Goal: Task Accomplishment & Management: Complete application form

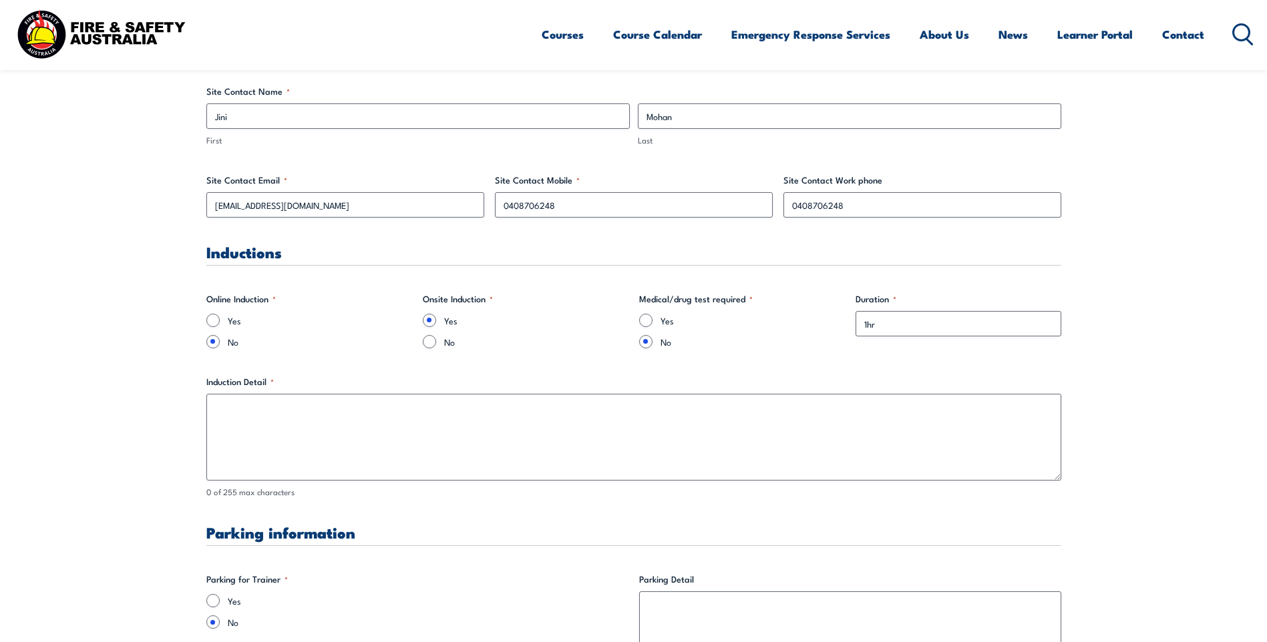
click at [235, 405] on textarea "Induction Detail *" at bounding box center [633, 437] width 855 height 87
click at [276, 409] on textarea "Rapid Global - Company details. Abn Number" at bounding box center [633, 437] width 855 height 87
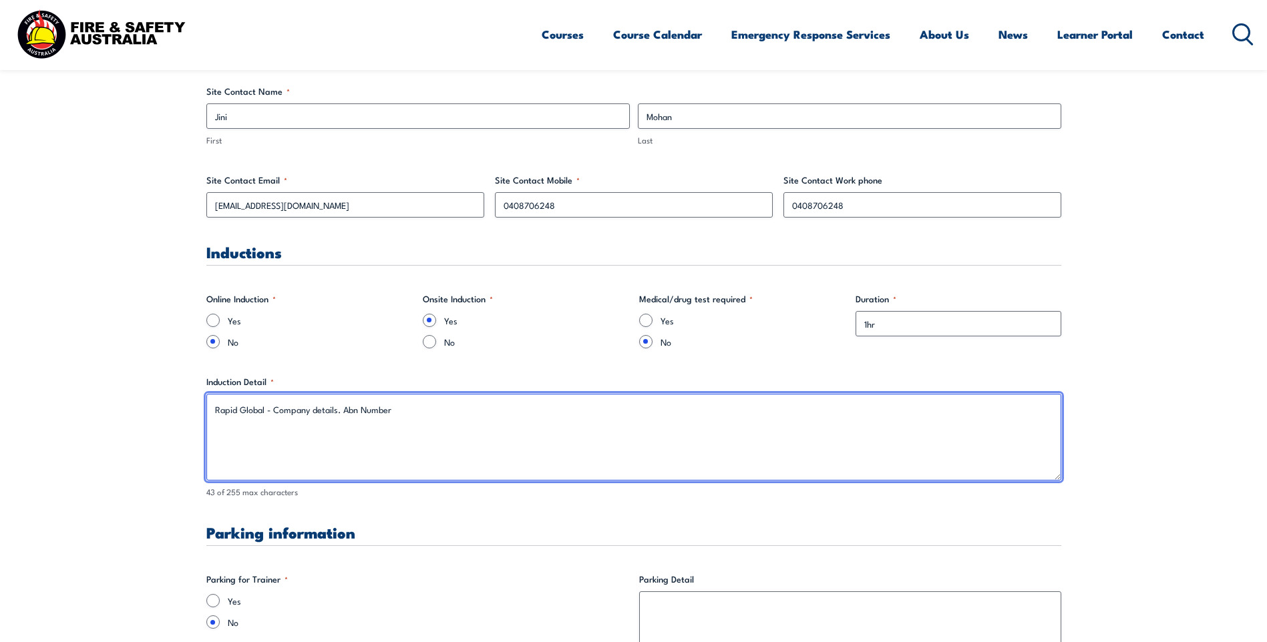
click at [276, 409] on textarea "Rapid Global - Company details. Abn Number" at bounding box center [633, 437] width 855 height 87
click at [272, 409] on textarea "Rapid Global - Company details. Abn Number" at bounding box center [633, 437] width 855 height 87
click at [414, 404] on textarea "Rapid Global - Please provide - Company details. Abn Number" at bounding box center [633, 437] width 855 height 87
click at [508, 414] on textarea "Rapid Global - Please provide - Company details. ABN Number" at bounding box center [633, 437] width 855 height 87
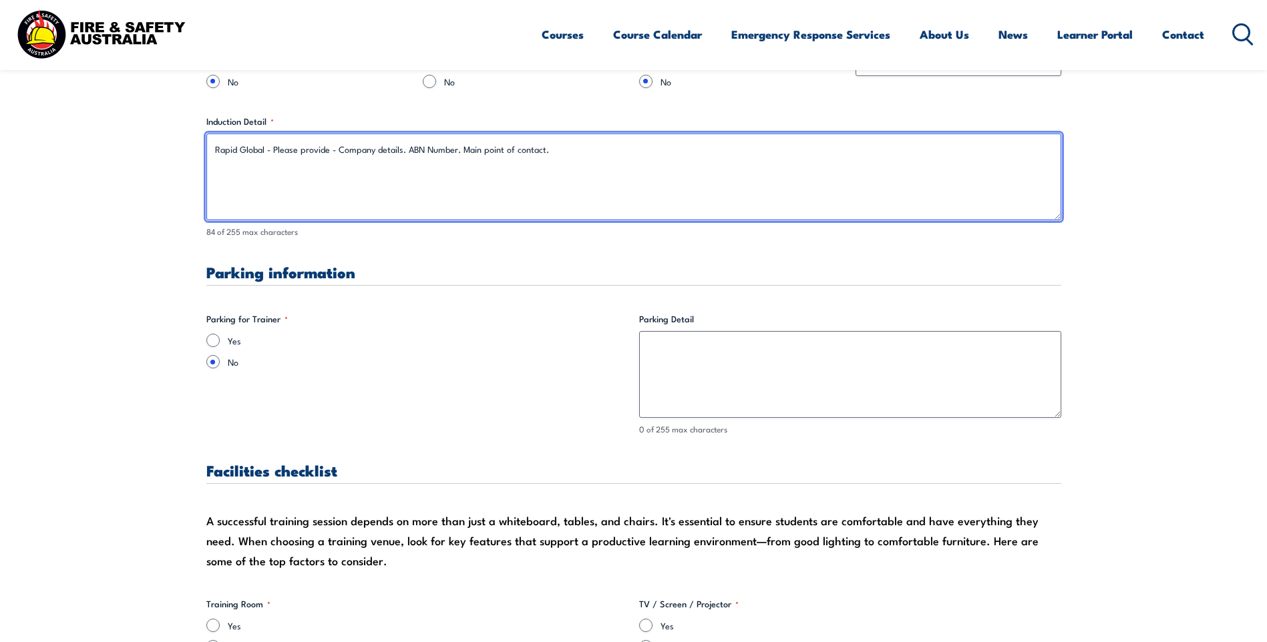
scroll to position [1002, 0]
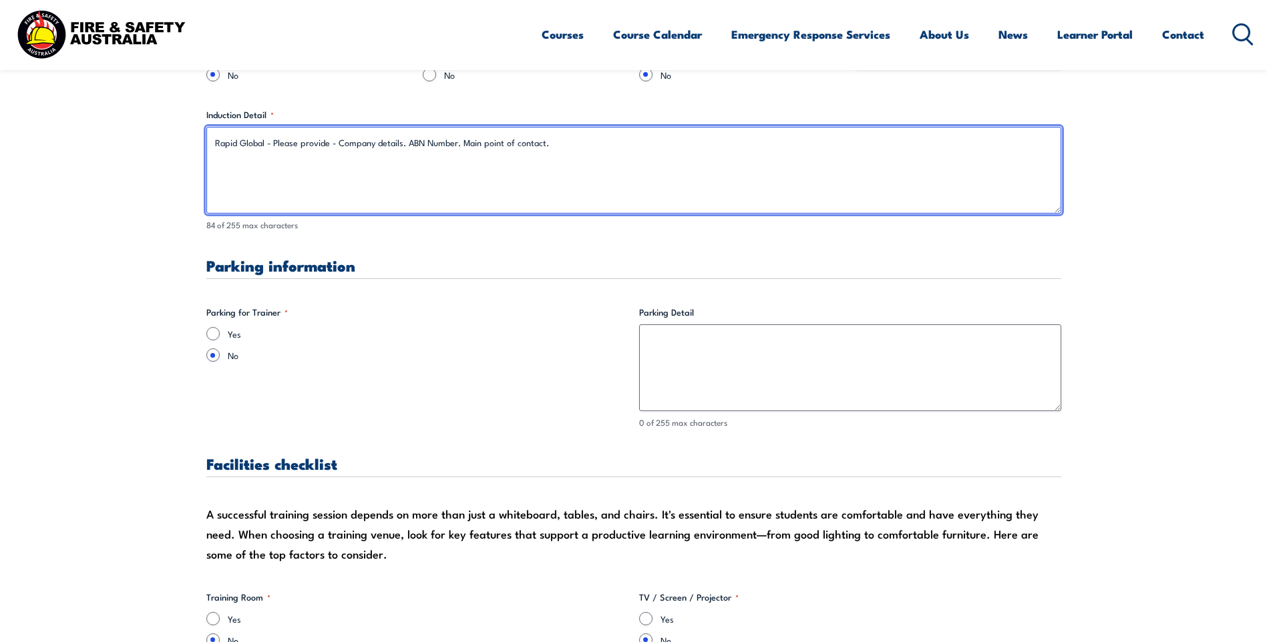
type textarea "Rapid Global - Please provide - Company details. ABN Number. Main point of cont…"
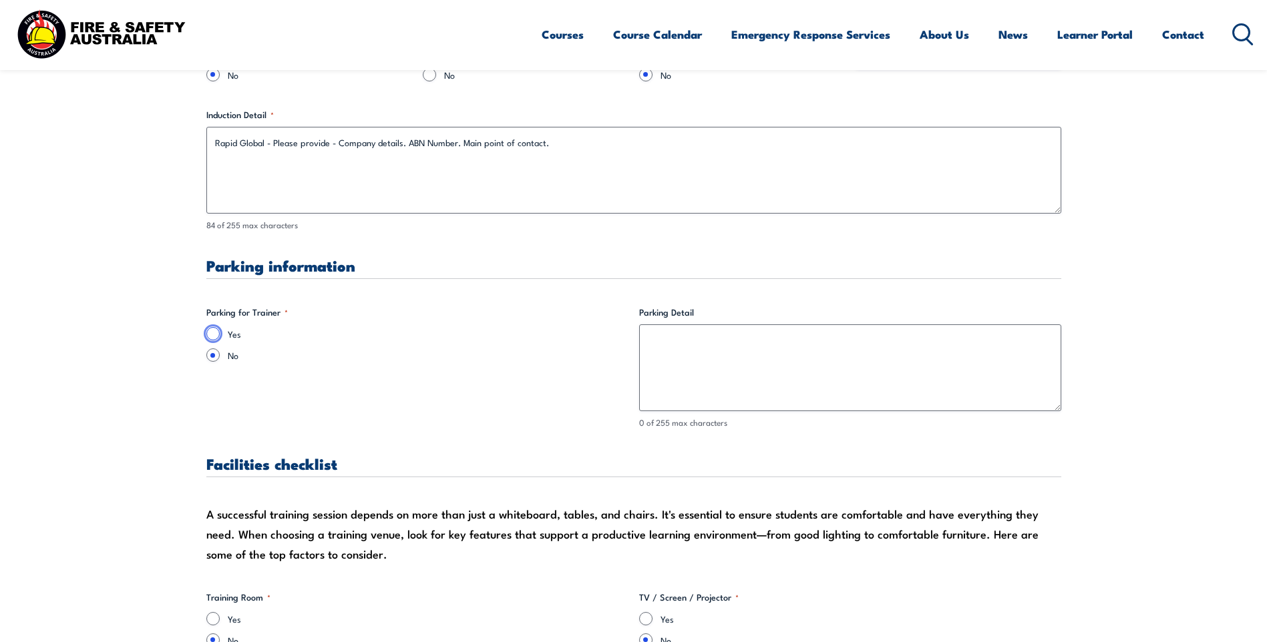
click at [212, 331] on input "Yes" at bounding box center [212, 333] width 13 height 13
radio input "true"
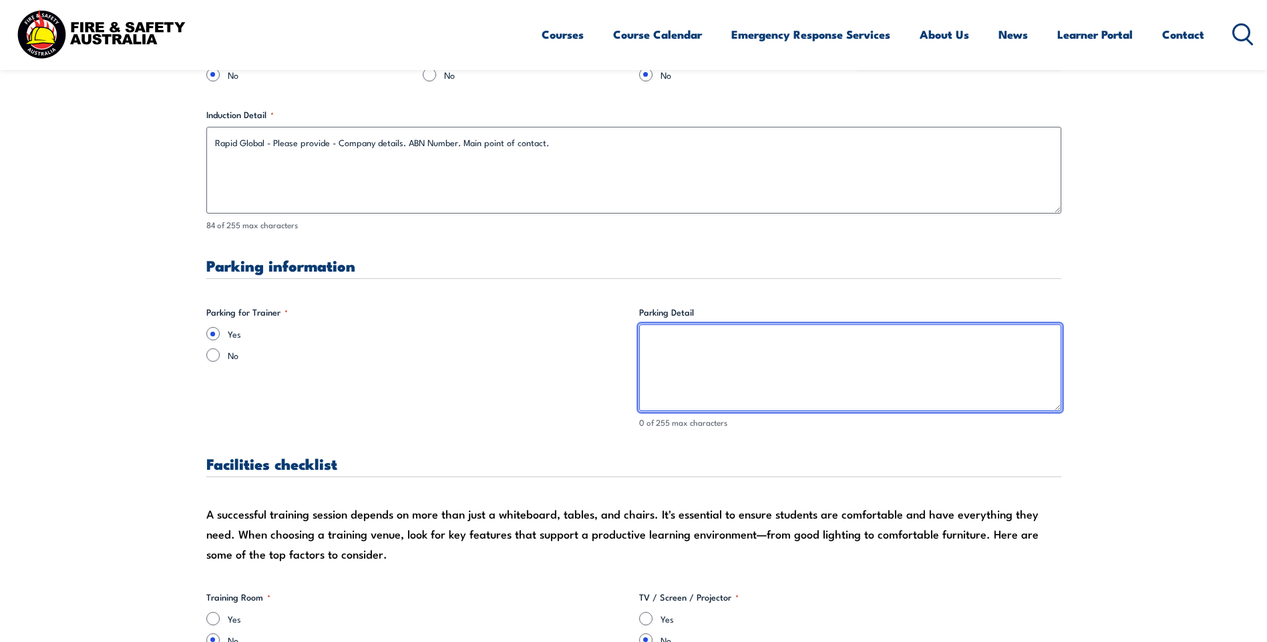
click at [650, 339] on textarea "Parking Detail" at bounding box center [850, 367] width 422 height 87
click at [782, 353] on textarea "Visitors' carpark in [STREET_ADDRESS]" at bounding box center [850, 367] width 422 height 87
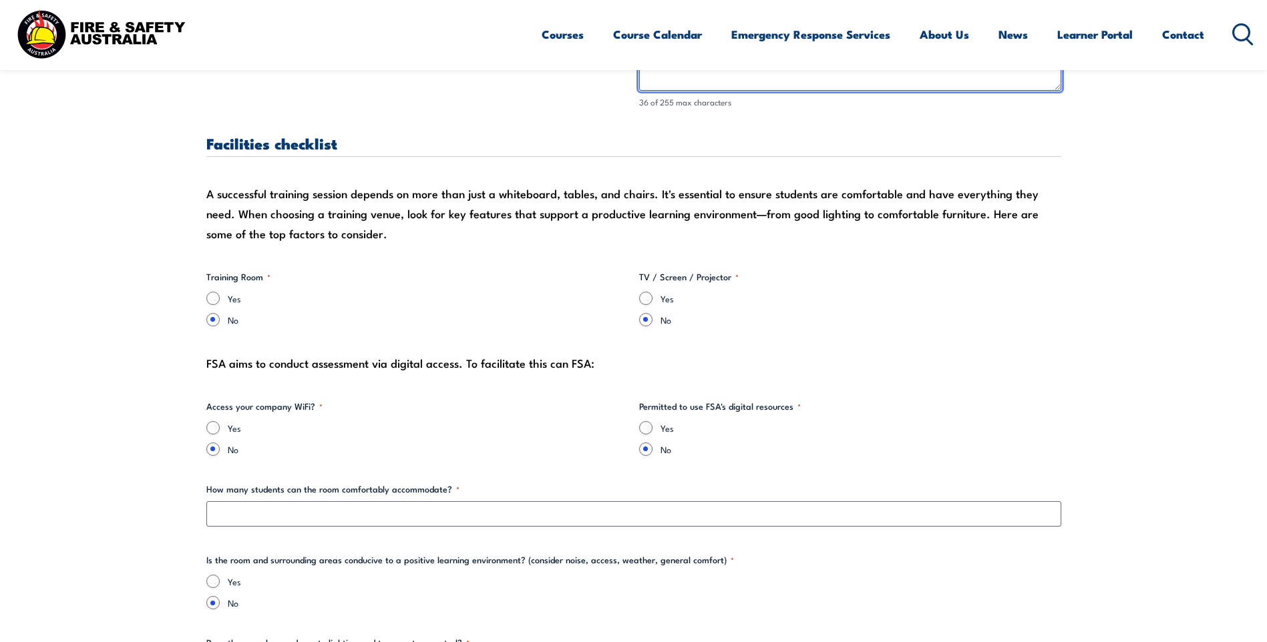
scroll to position [1335, 0]
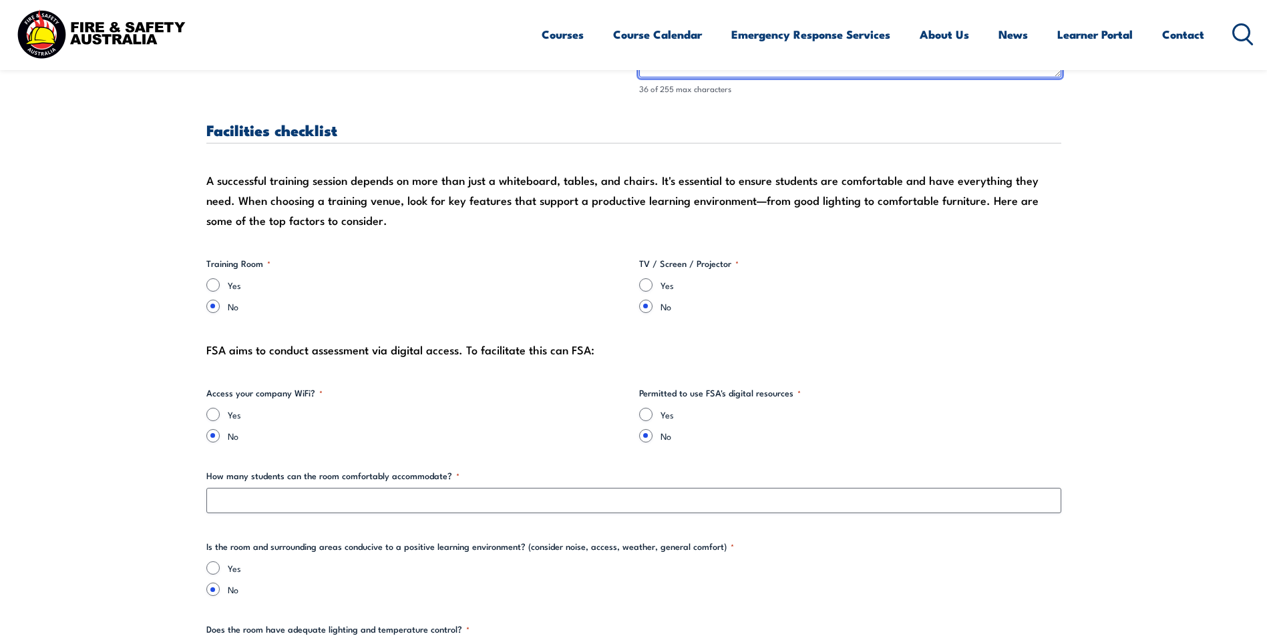
type textarea "Visitors' carpark in [STREET_ADDRESS]"
click at [218, 283] on input "Yes" at bounding box center [212, 284] width 13 height 13
radio input "true"
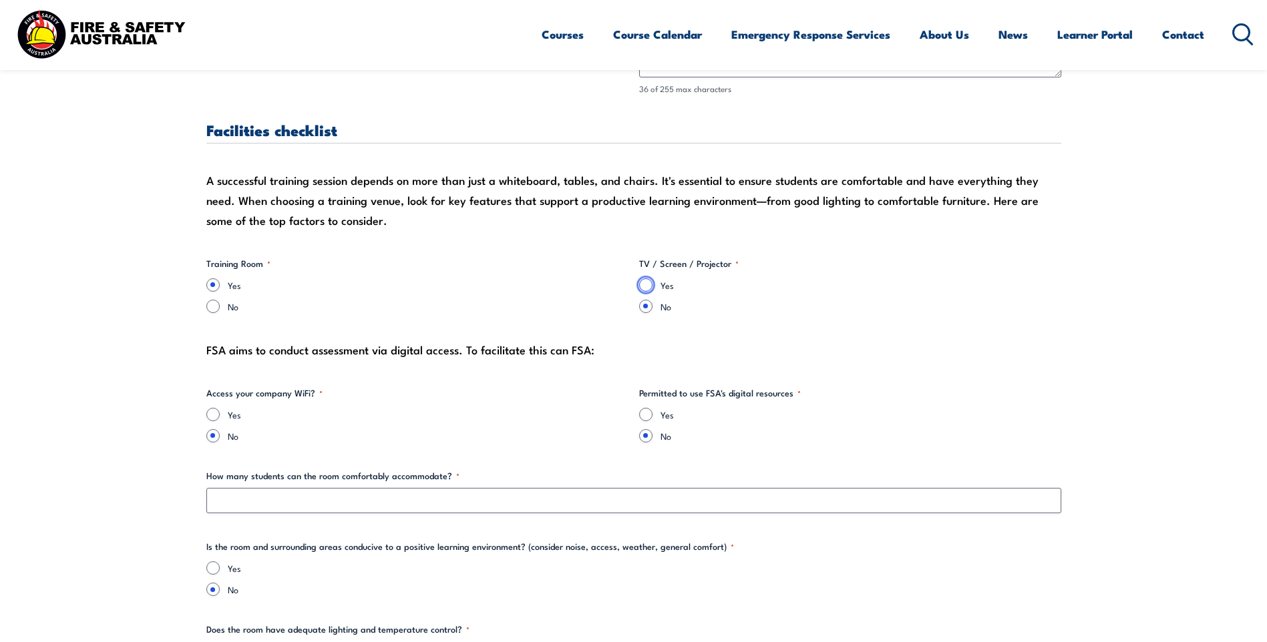
click at [645, 287] on input "Yes" at bounding box center [645, 284] width 13 height 13
radio input "true"
click at [215, 411] on input "Yes" at bounding box center [212, 414] width 13 height 13
radio input "true"
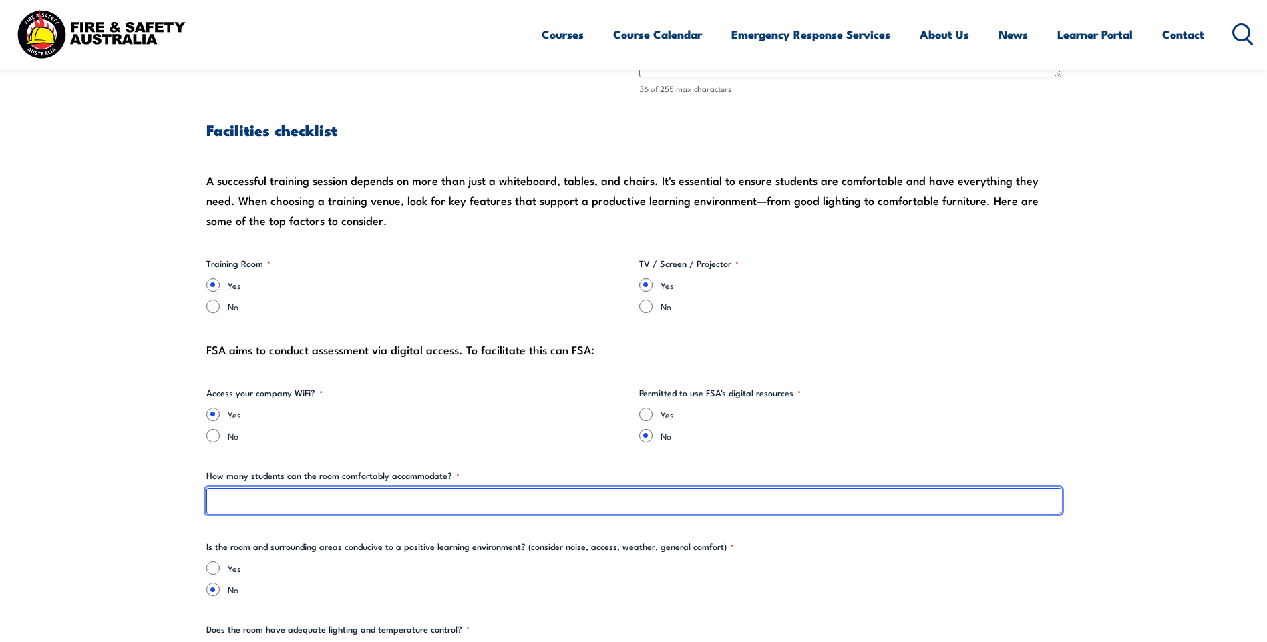
click at [280, 500] on input "How many students can the room comfortably accommodate? *" at bounding box center [633, 500] width 855 height 25
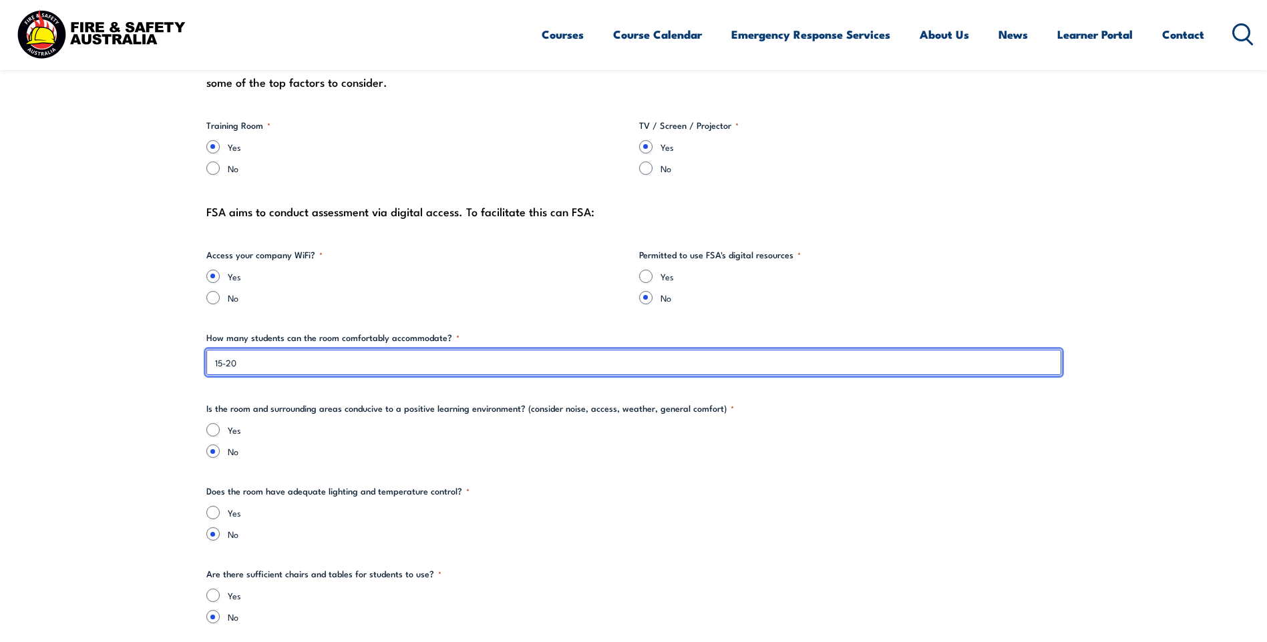
scroll to position [1536, 0]
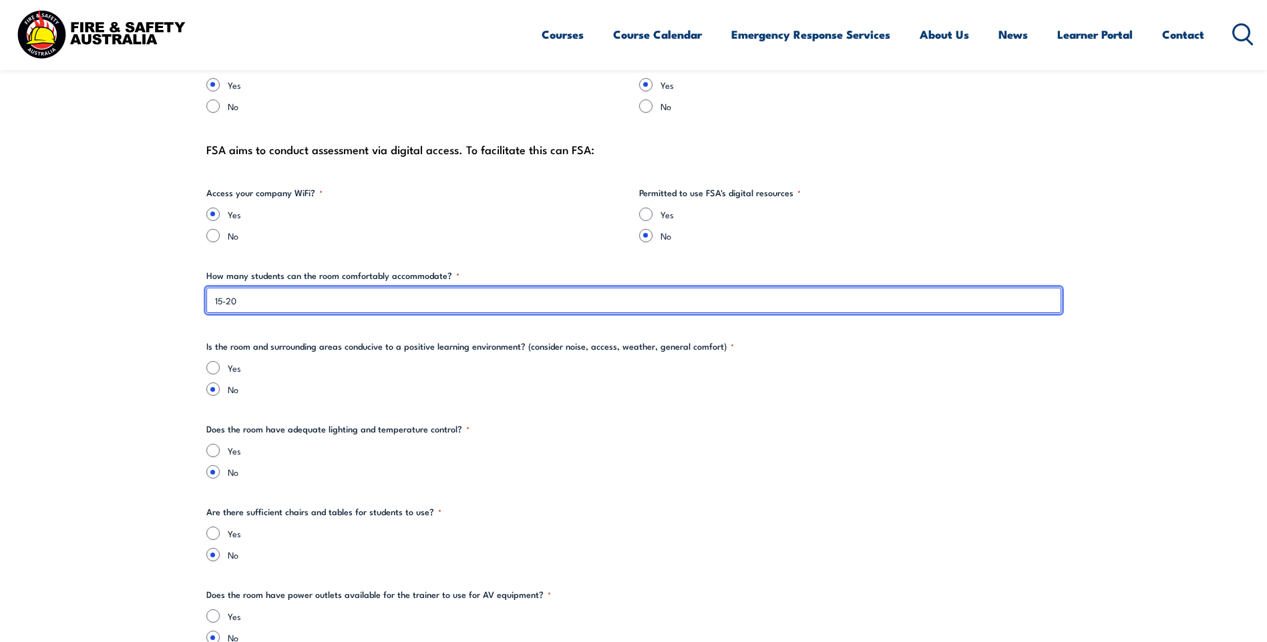
type input "15-20"
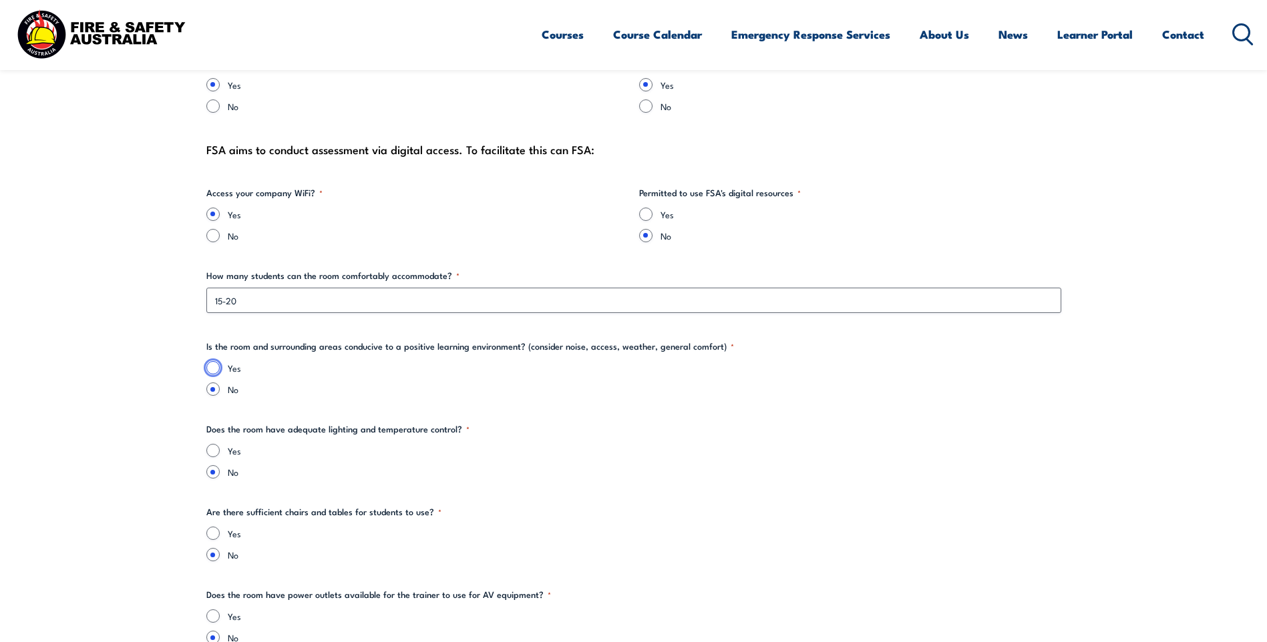
click at [218, 365] on input "Yes" at bounding box center [212, 367] width 13 height 13
radio input "true"
click at [216, 447] on input "Yes" at bounding box center [212, 450] width 13 height 13
radio input "true"
click at [216, 535] on input "Yes" at bounding box center [212, 533] width 13 height 13
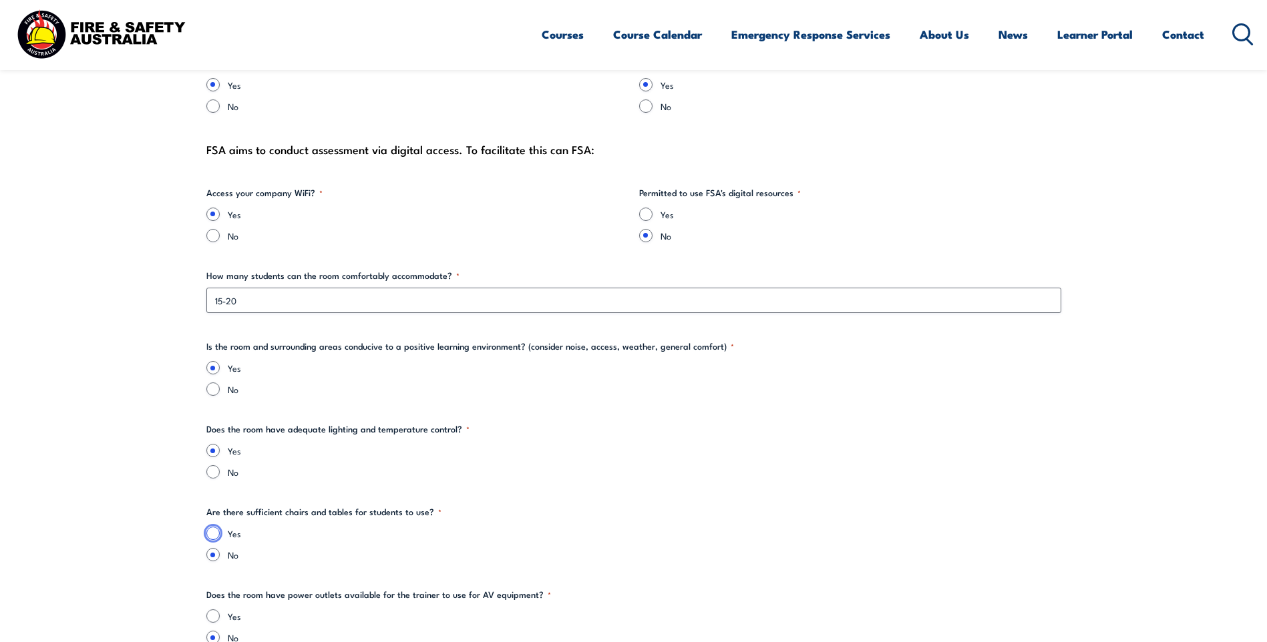
radio input "true"
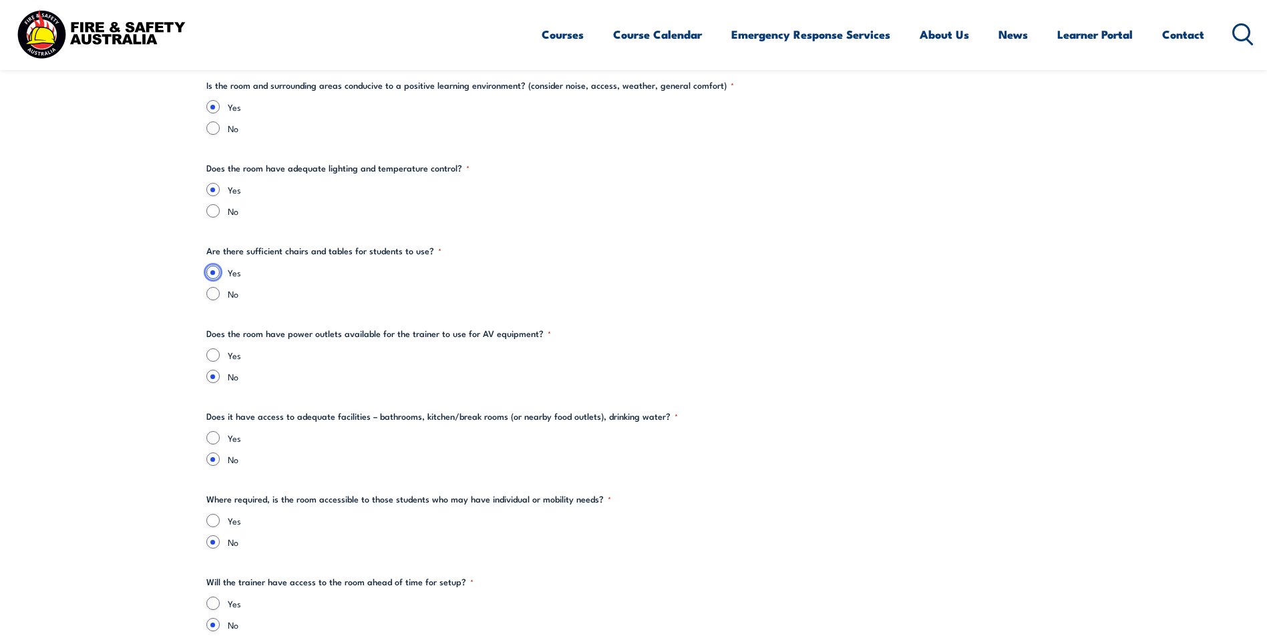
scroll to position [1803, 0]
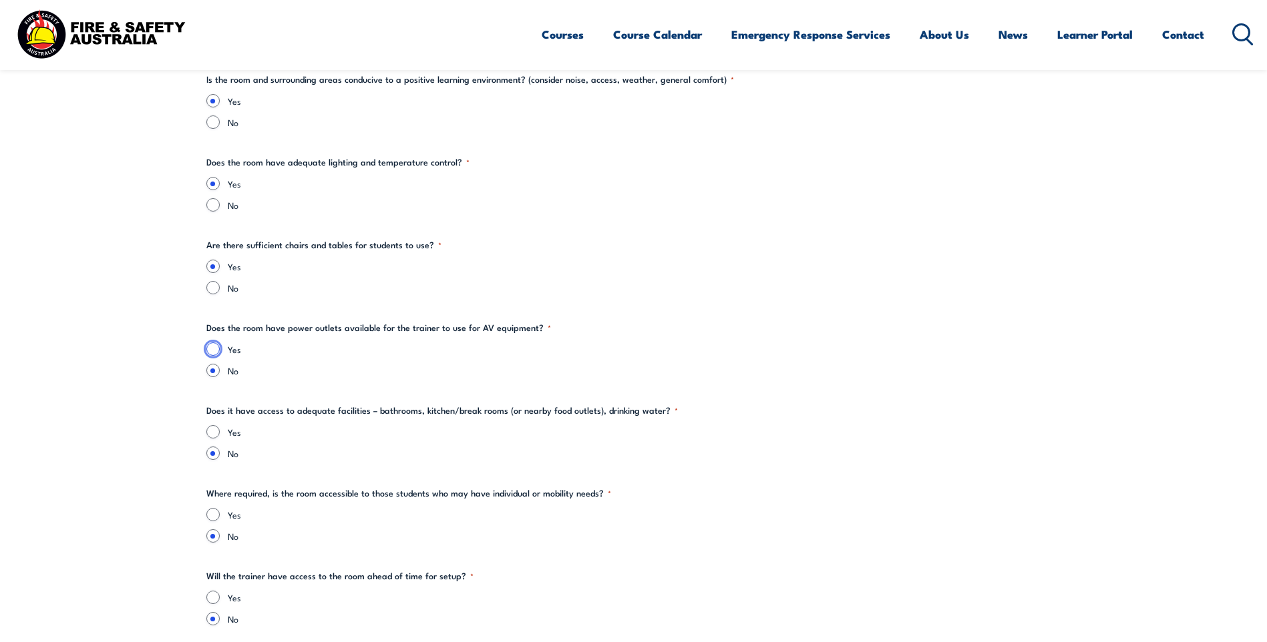
click at [215, 353] on input "Yes" at bounding box center [212, 349] width 13 height 13
radio input "true"
click at [213, 437] on input "Yes" at bounding box center [212, 431] width 13 height 13
radio input "true"
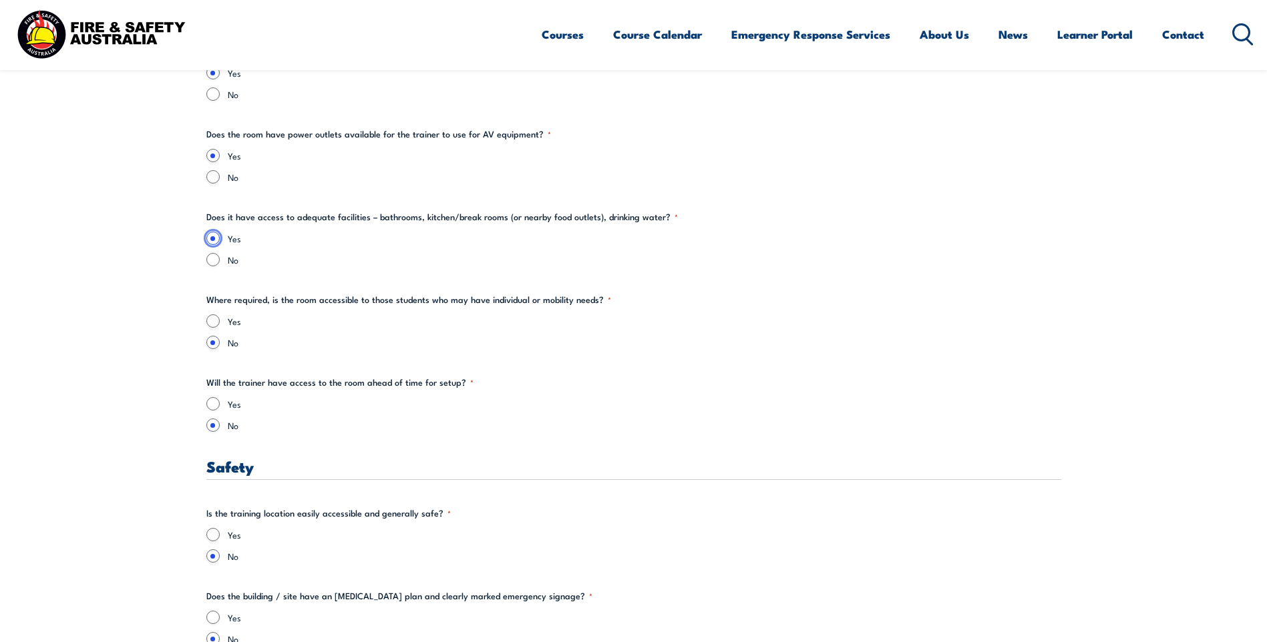
scroll to position [2003, 0]
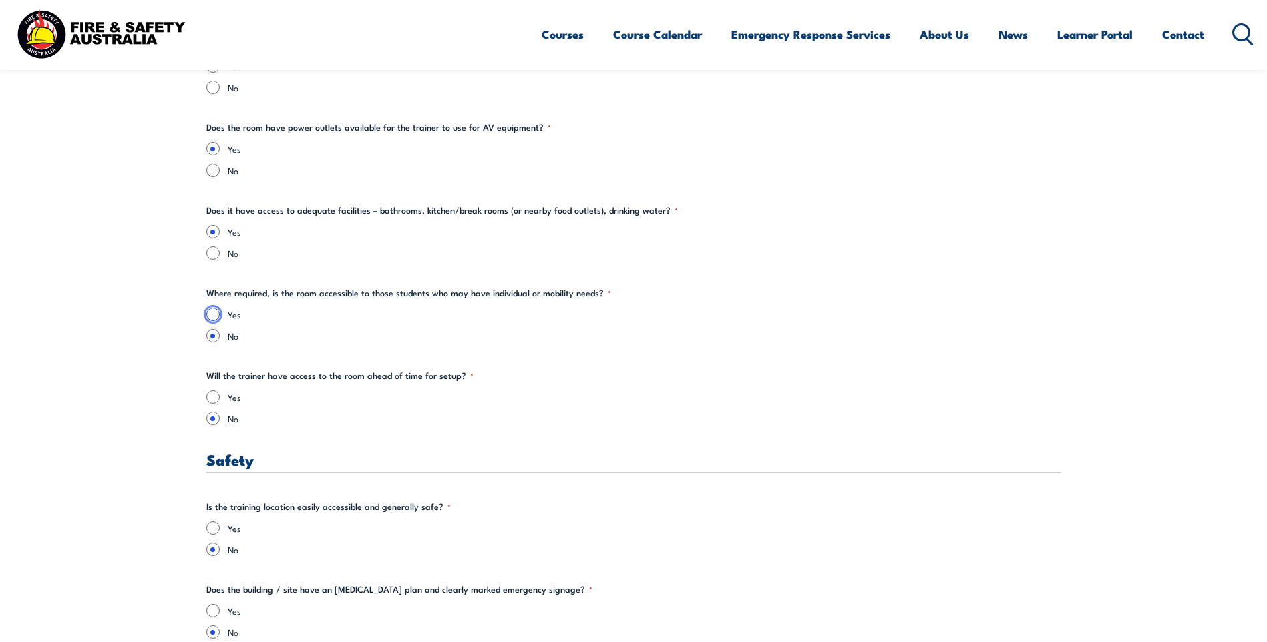
click at [214, 316] on input "Yes" at bounding box center [212, 314] width 13 height 13
radio input "true"
click at [216, 404] on div "Yes" at bounding box center [633, 397] width 855 height 13
click at [214, 397] on input "Yes" at bounding box center [212, 397] width 13 height 13
radio input "true"
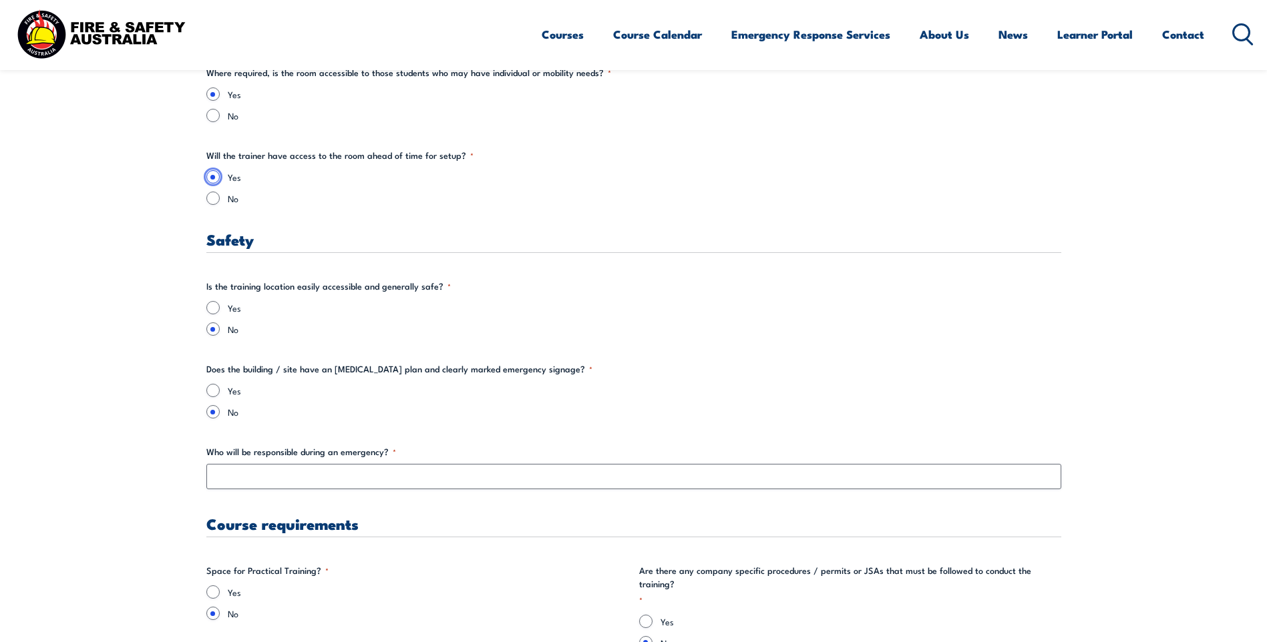
scroll to position [2270, 0]
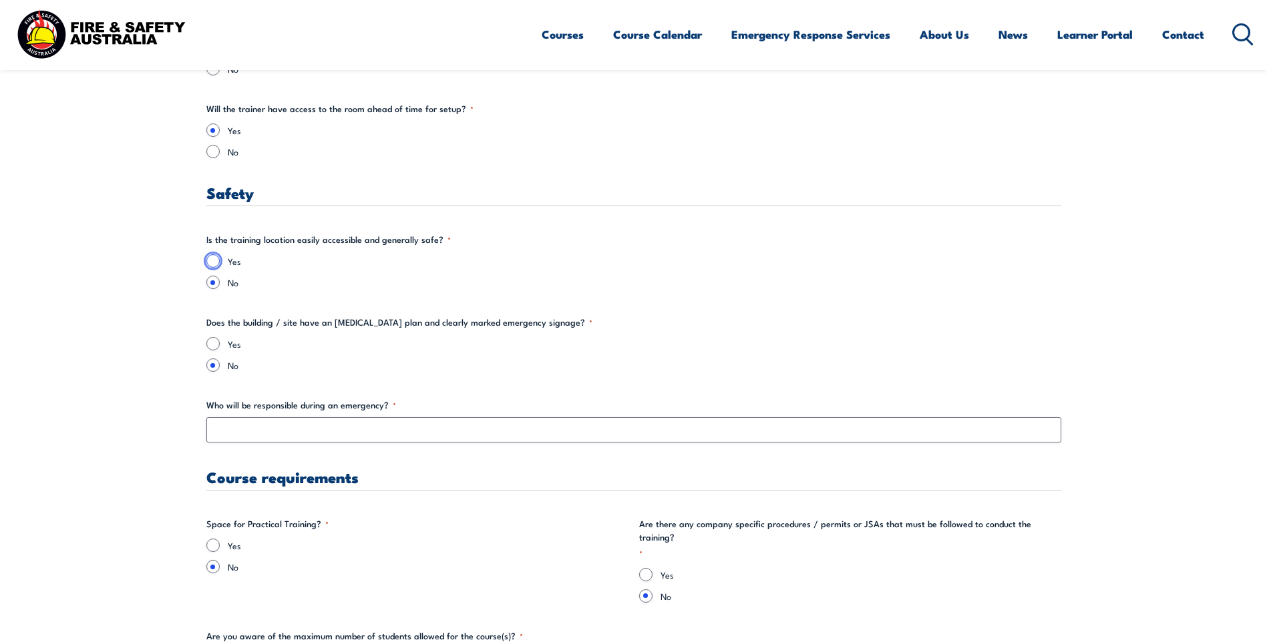
click at [211, 255] on input "Yes" at bounding box center [212, 260] width 13 height 13
radio input "true"
click at [210, 344] on input "Yes" at bounding box center [212, 343] width 13 height 13
radio input "true"
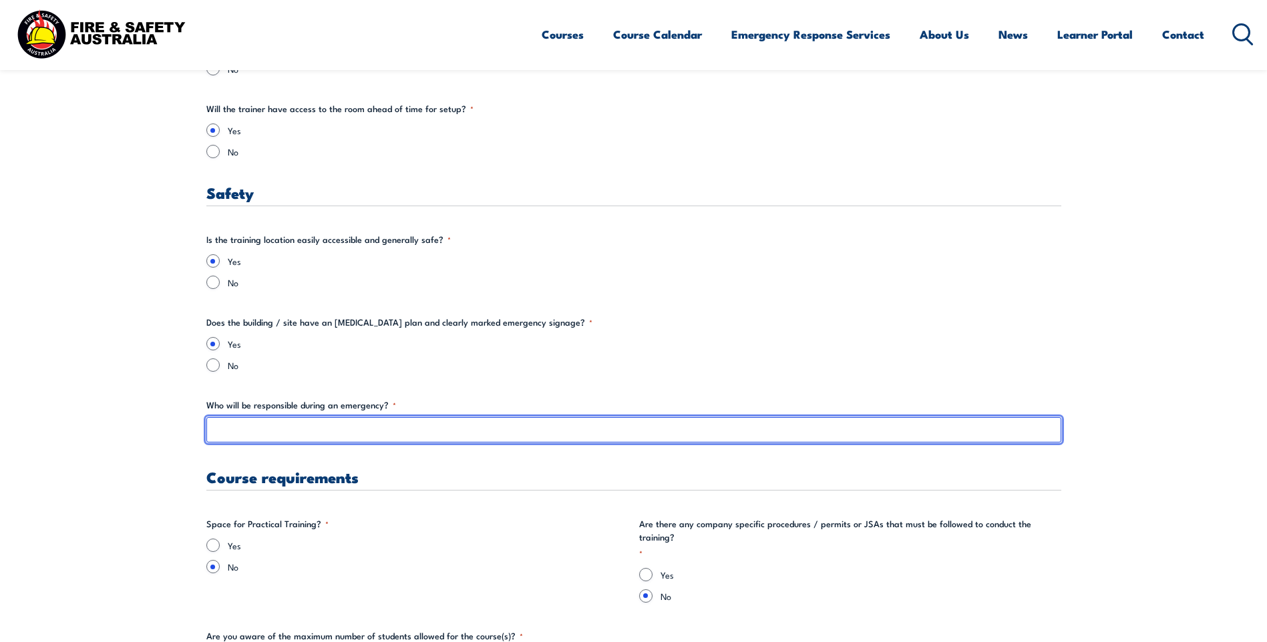
click at [254, 434] on input "Who will be responsible during an emergency? *" at bounding box center [633, 429] width 855 height 25
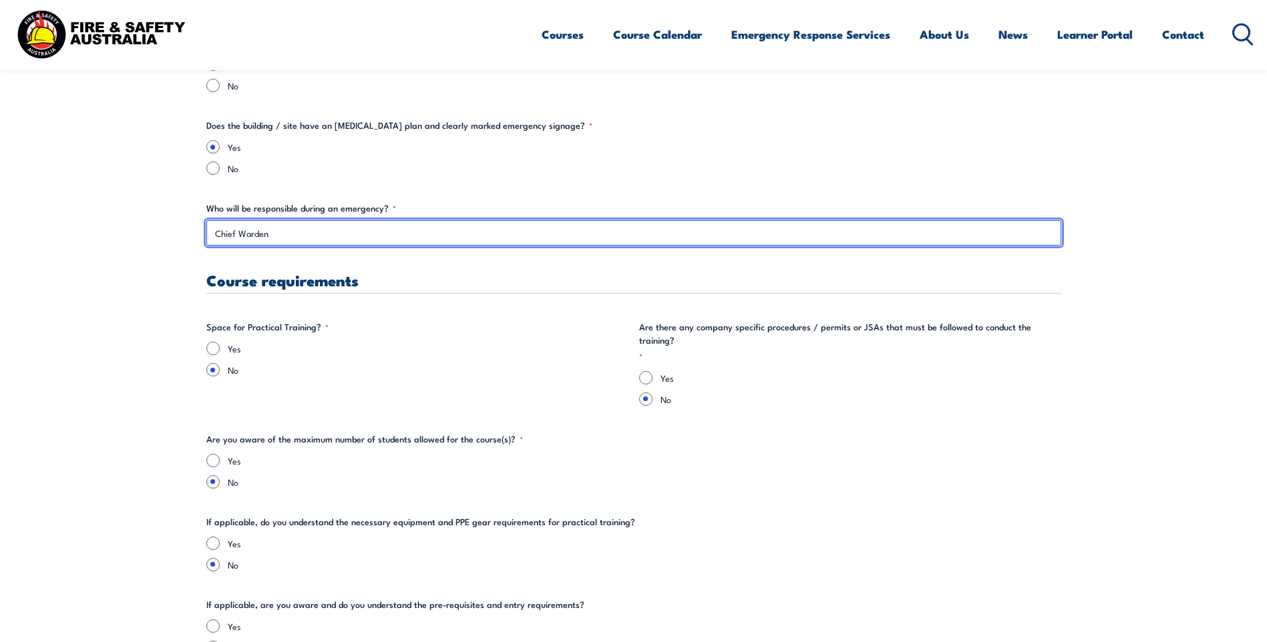
scroll to position [2470, 0]
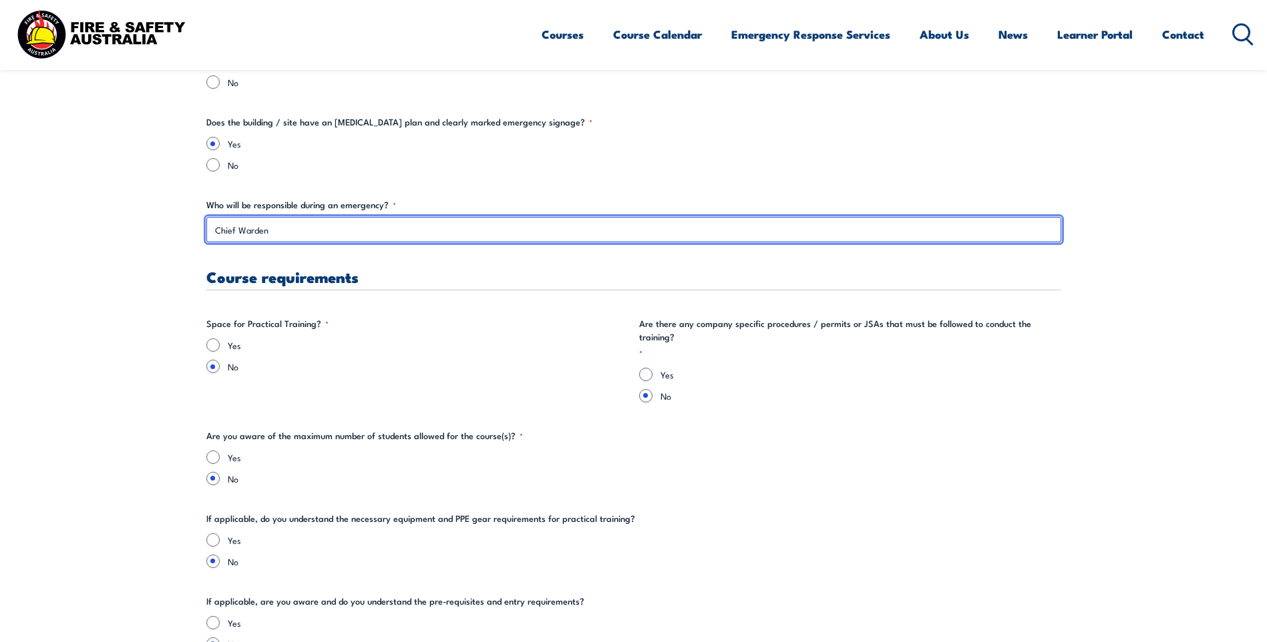
type input "Chief Warden"
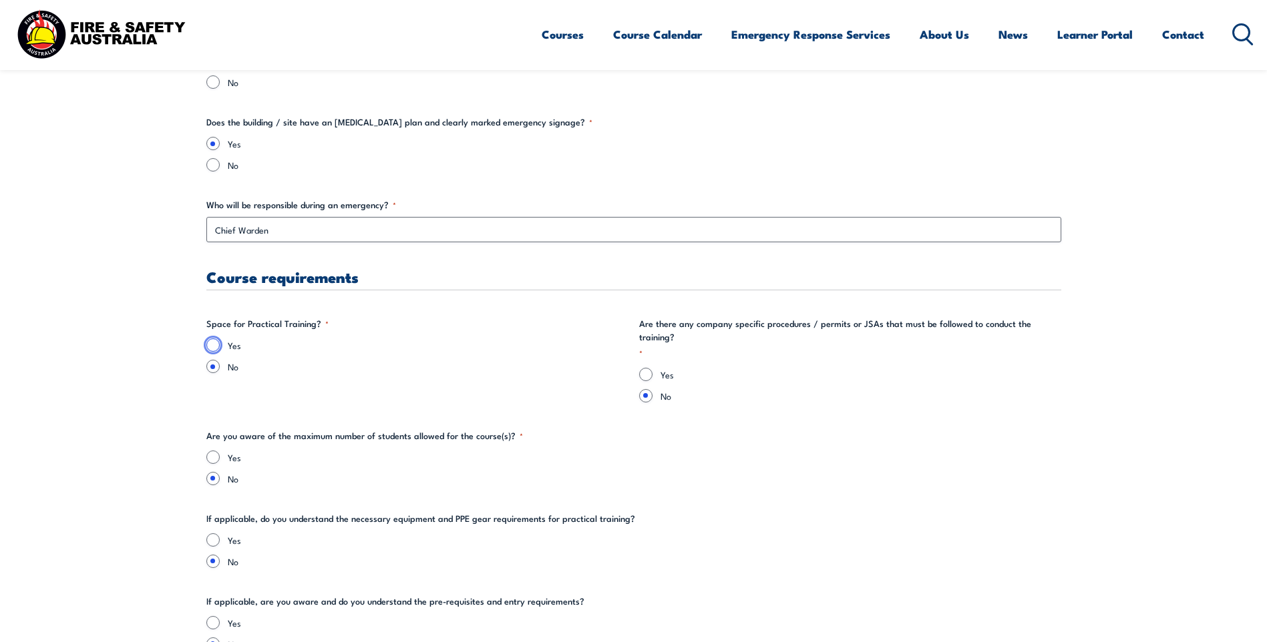
click at [212, 351] on input "Yes" at bounding box center [212, 345] width 13 height 13
radio input "true"
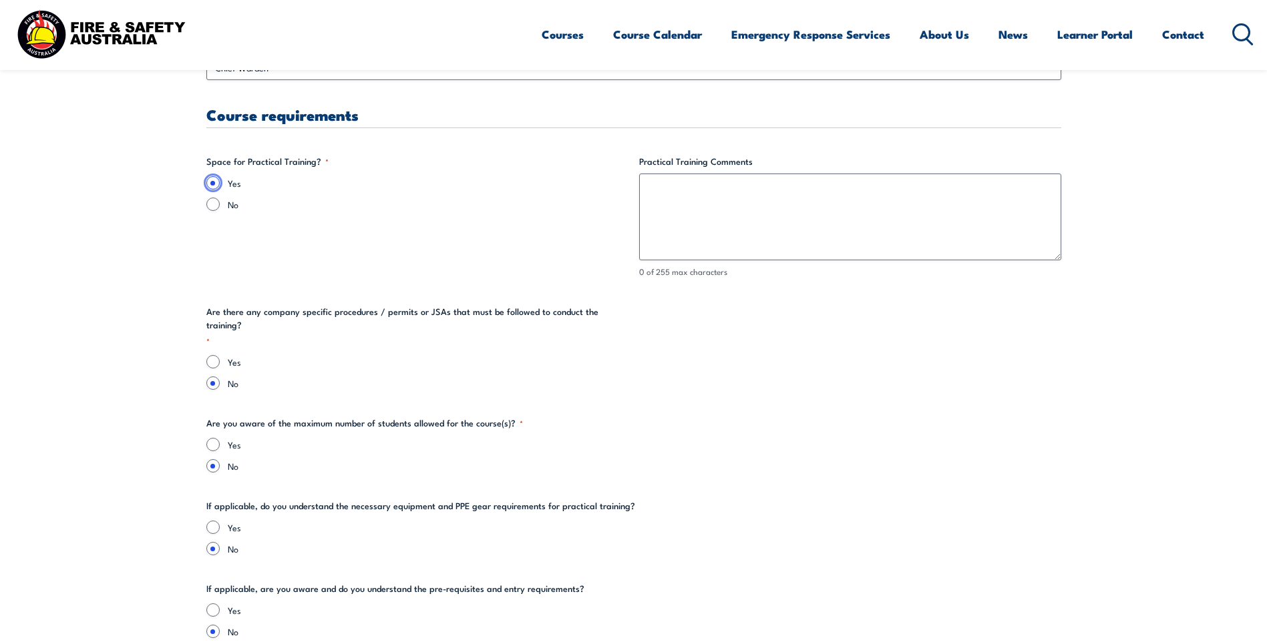
scroll to position [2671, 0]
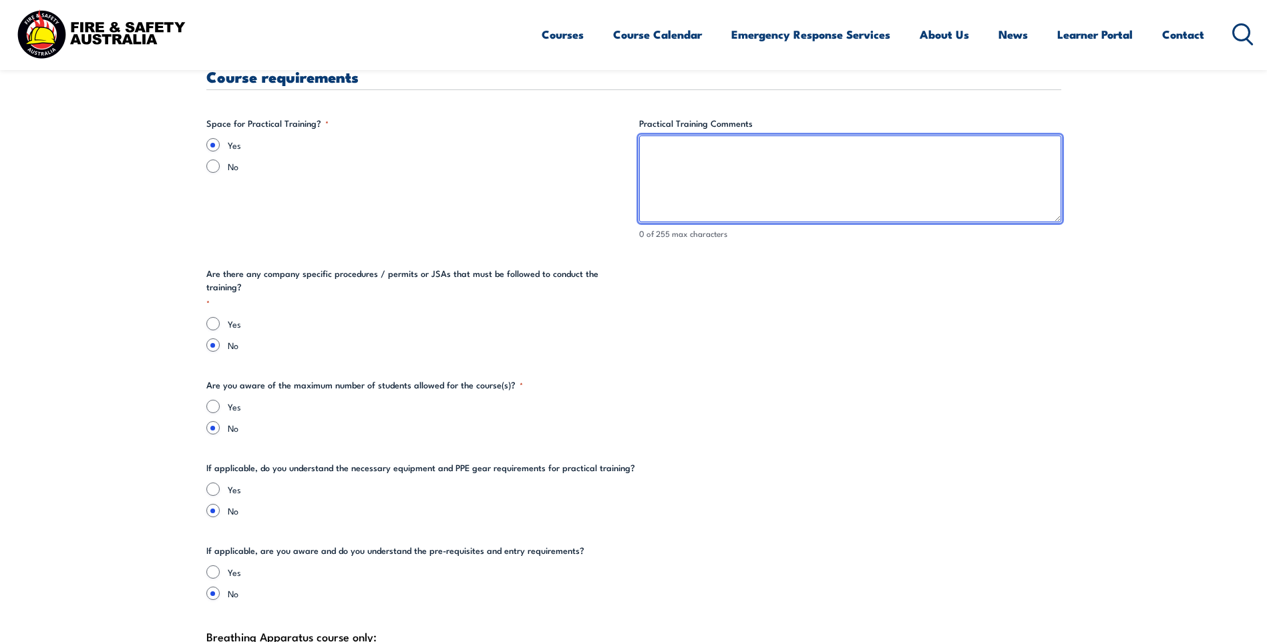
click at [674, 160] on textarea "Practical Training Comments" at bounding box center [850, 179] width 422 height 87
drag, startPoint x: 721, startPoint y: 153, endPoint x: 708, endPoint y: 142, distance: 17.1
type textarea "Outdoor space available too"
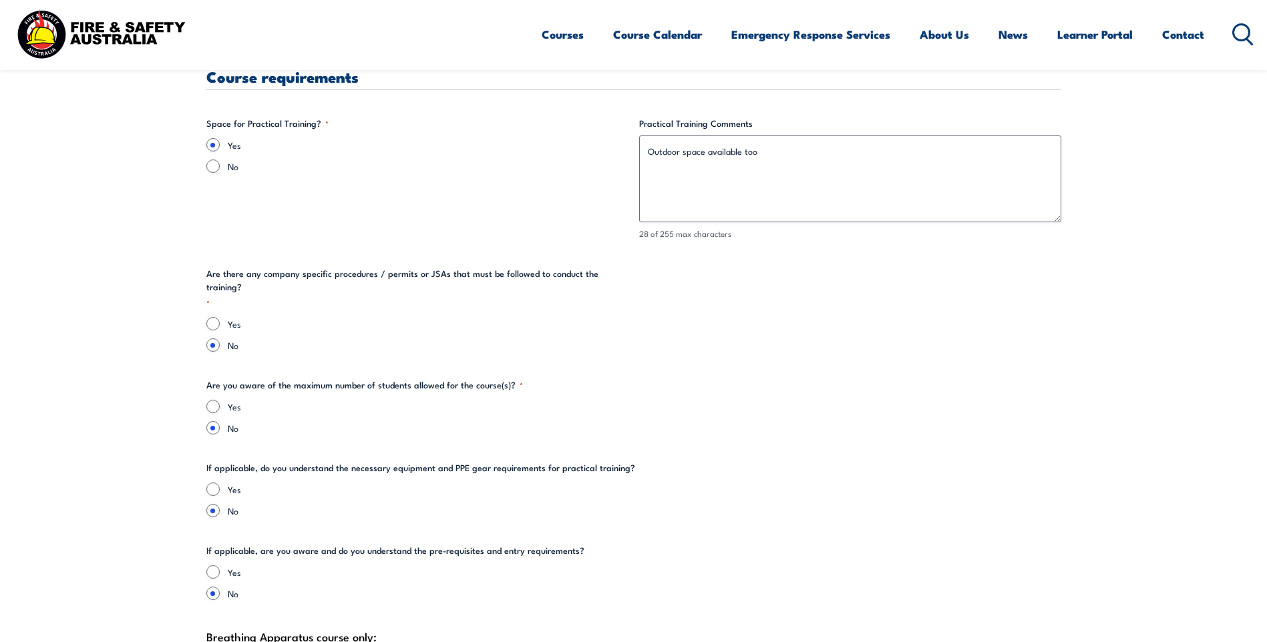
click at [266, 400] on label "Yes" at bounding box center [644, 406] width 833 height 13
click at [220, 400] on input "Yes" at bounding box center [212, 406] width 13 height 13
radio input "true"
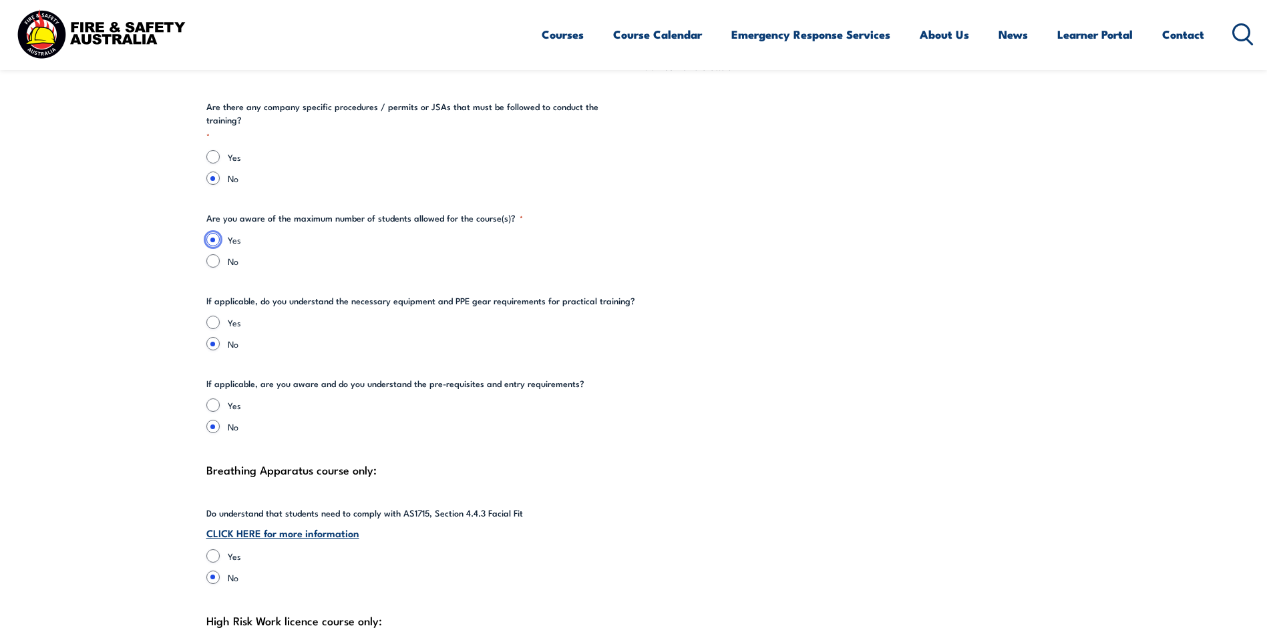
scroll to position [2871, 0]
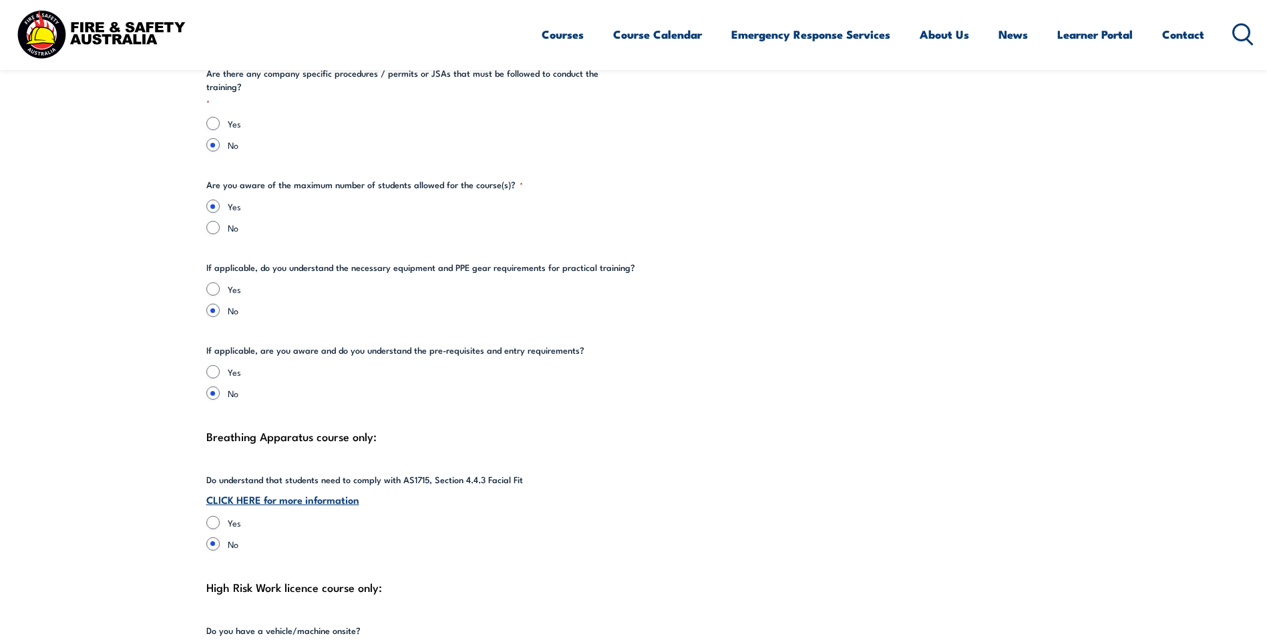
click at [225, 282] on div "Yes" at bounding box center [633, 288] width 855 height 13
click at [226, 282] on div "Yes" at bounding box center [633, 288] width 855 height 13
click at [217, 282] on input "Yes" at bounding box center [212, 288] width 13 height 13
radio input "true"
click at [214, 365] on input "Yes" at bounding box center [212, 371] width 13 height 13
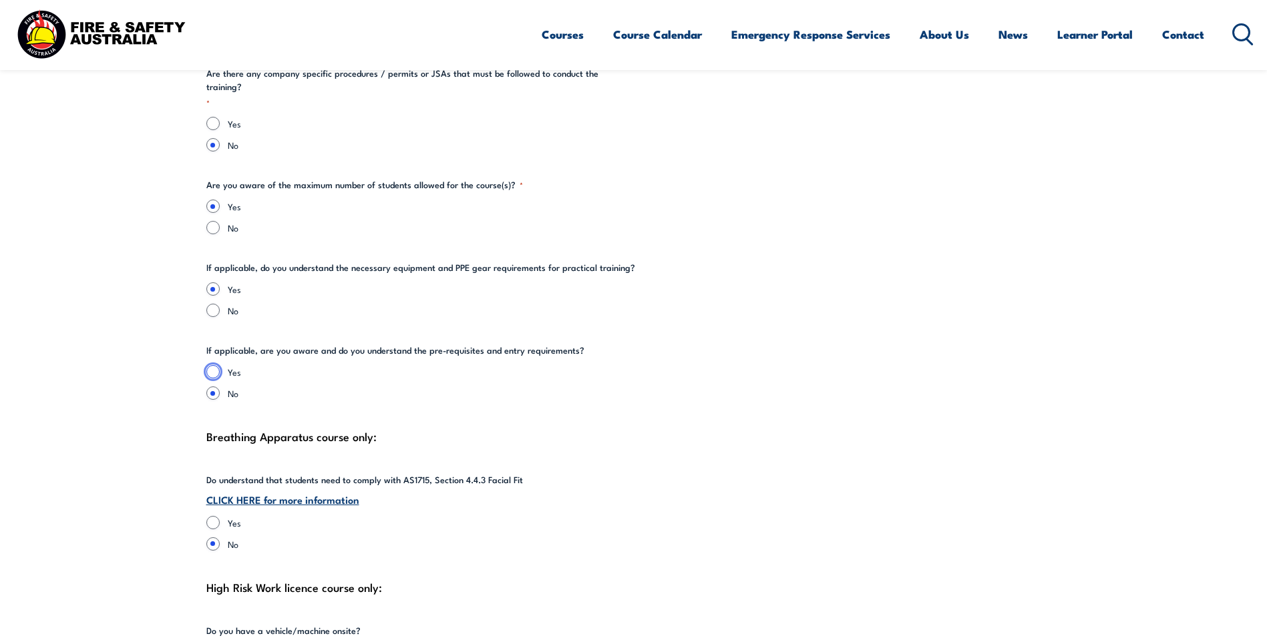
radio input "true"
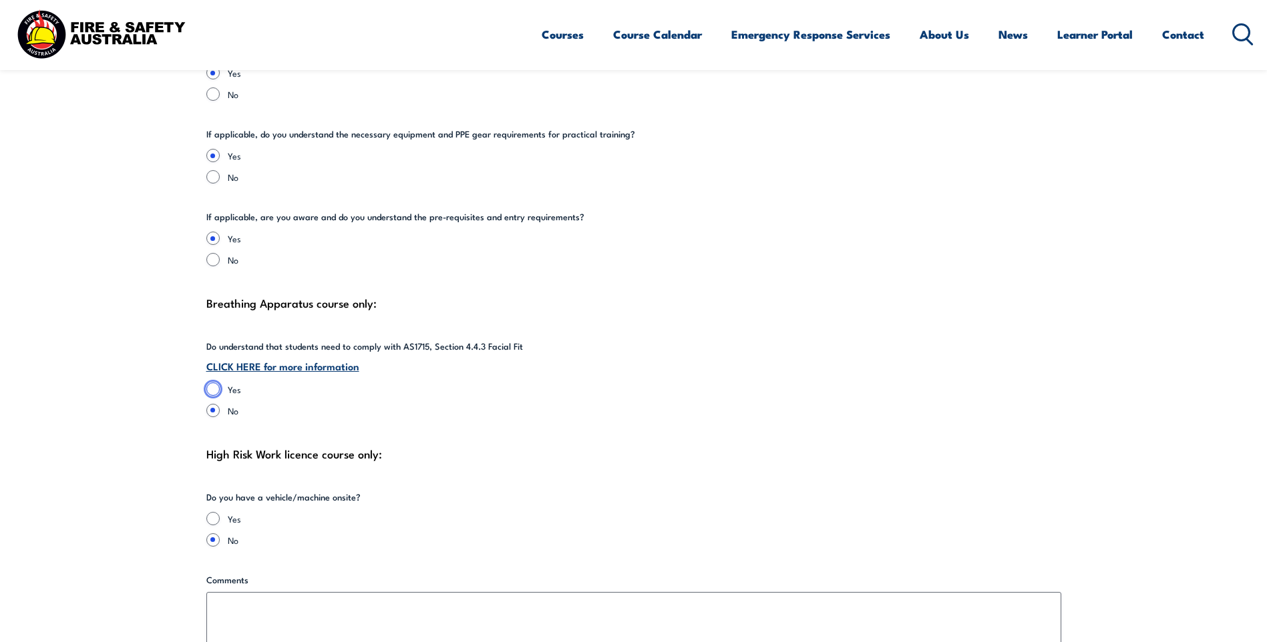
click at [213, 383] on input "Yes" at bounding box center [212, 389] width 13 height 13
radio input "true"
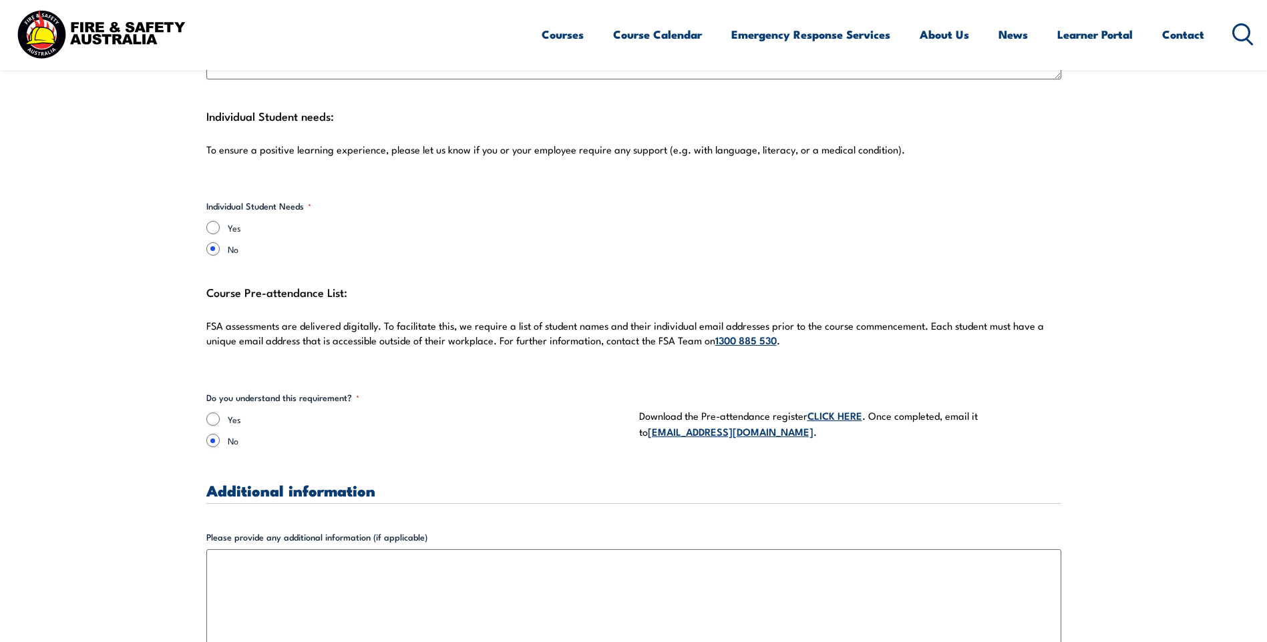
scroll to position [3605, 0]
click at [220, 411] on div "Yes" at bounding box center [417, 417] width 422 height 13
click at [213, 411] on input "Yes" at bounding box center [212, 417] width 13 height 13
radio input "true"
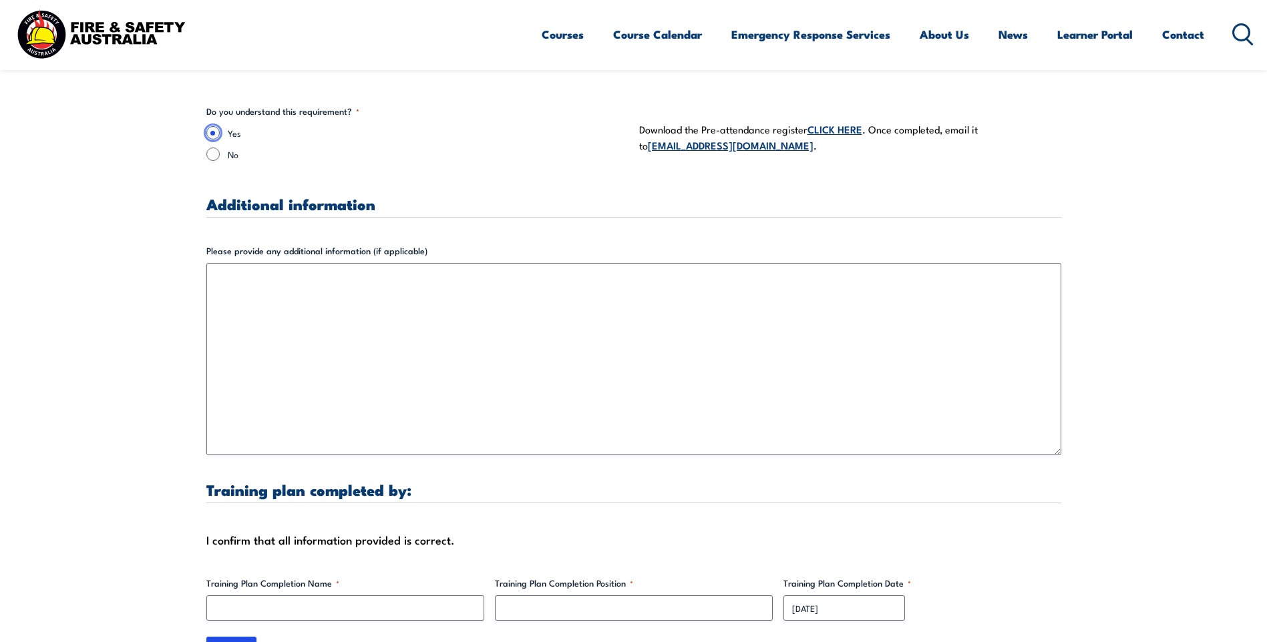
scroll to position [3939, 0]
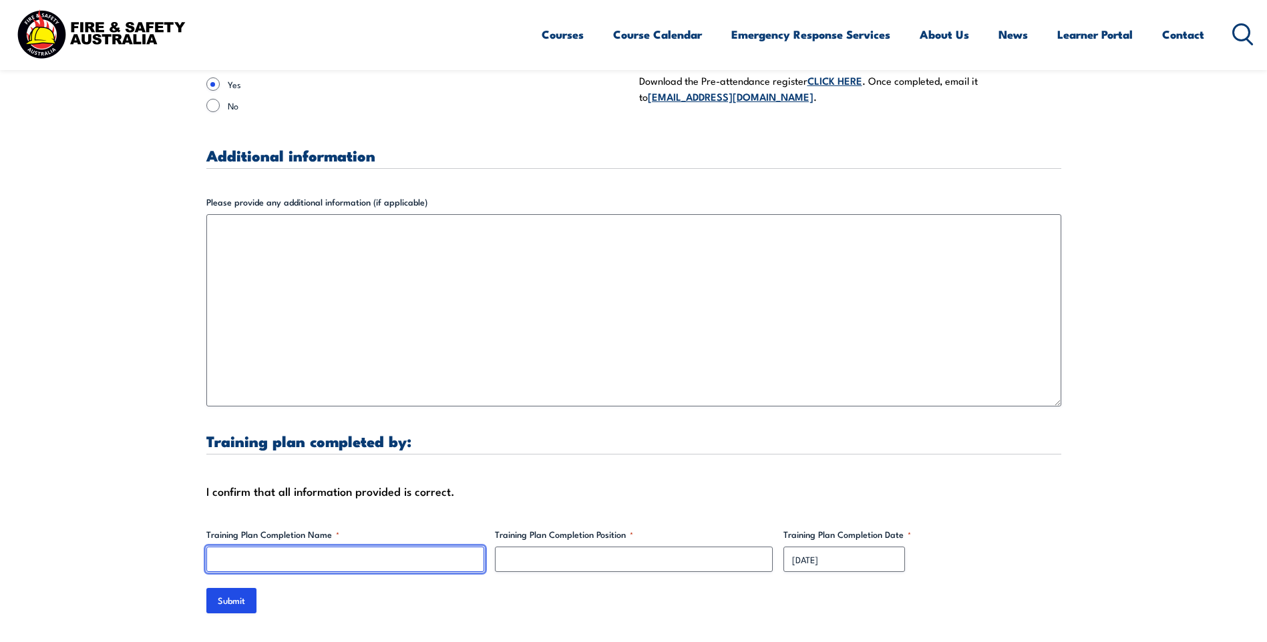
click at [304, 547] on input "Training Plan Completion Name *" at bounding box center [345, 559] width 278 height 25
type input "[PERSON_NAME]"
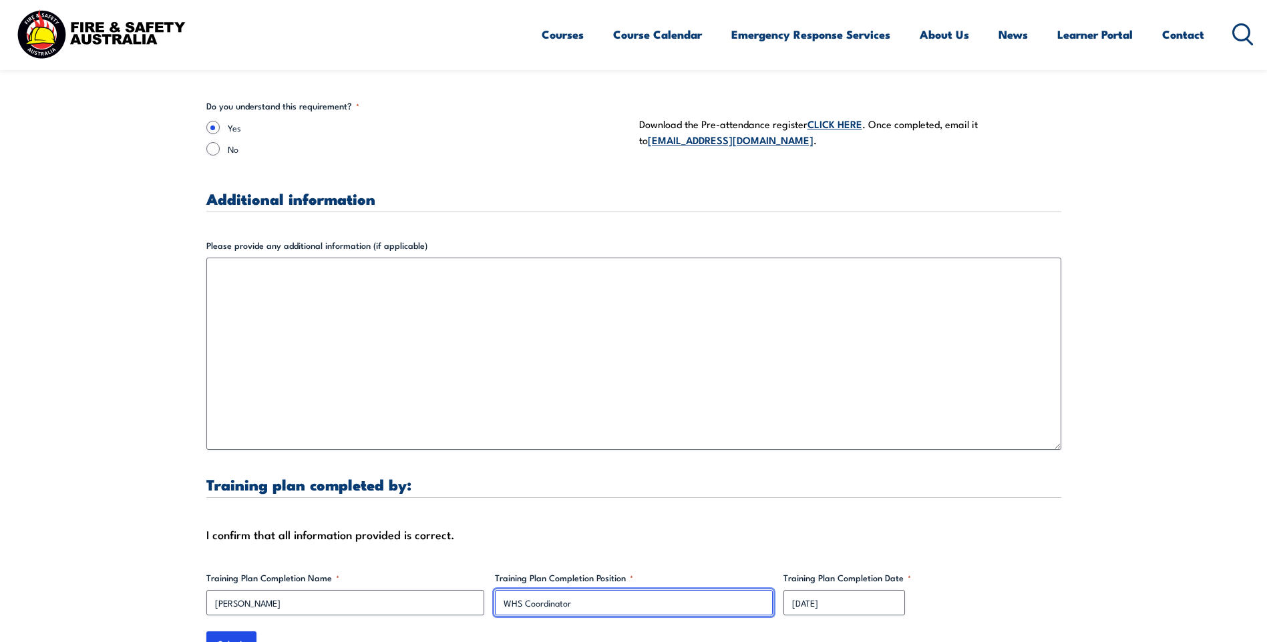
scroll to position [3872, 0]
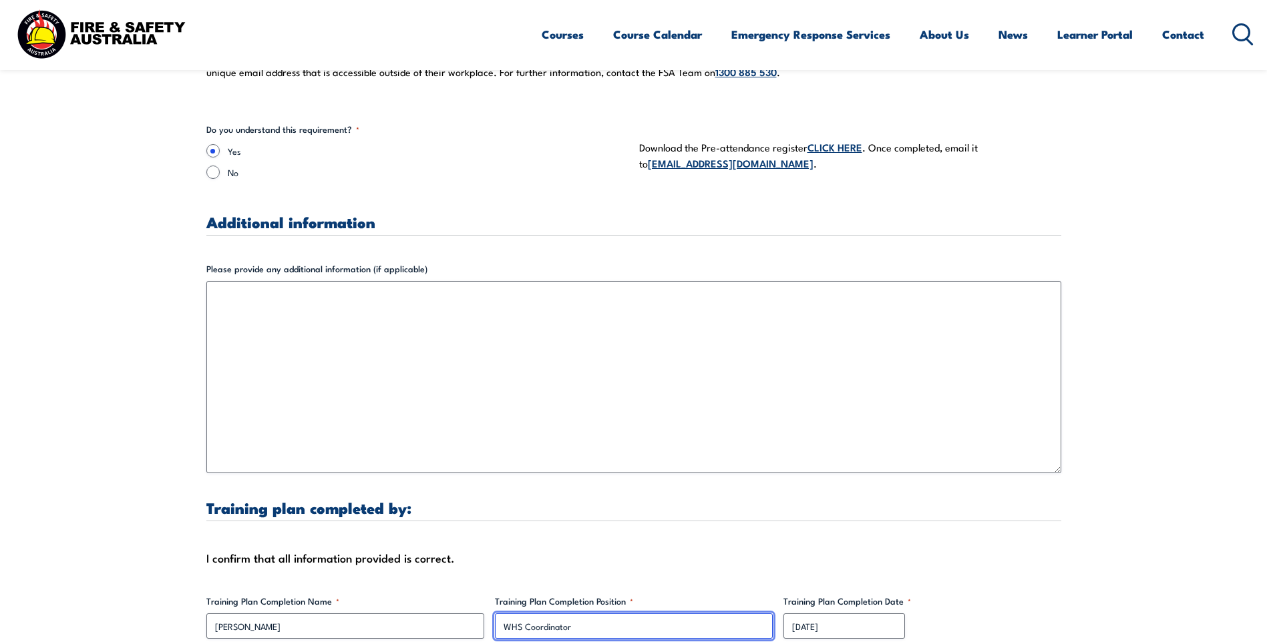
type input "WHS Coordinator"
